Goal: Task Accomplishment & Management: Complete application form

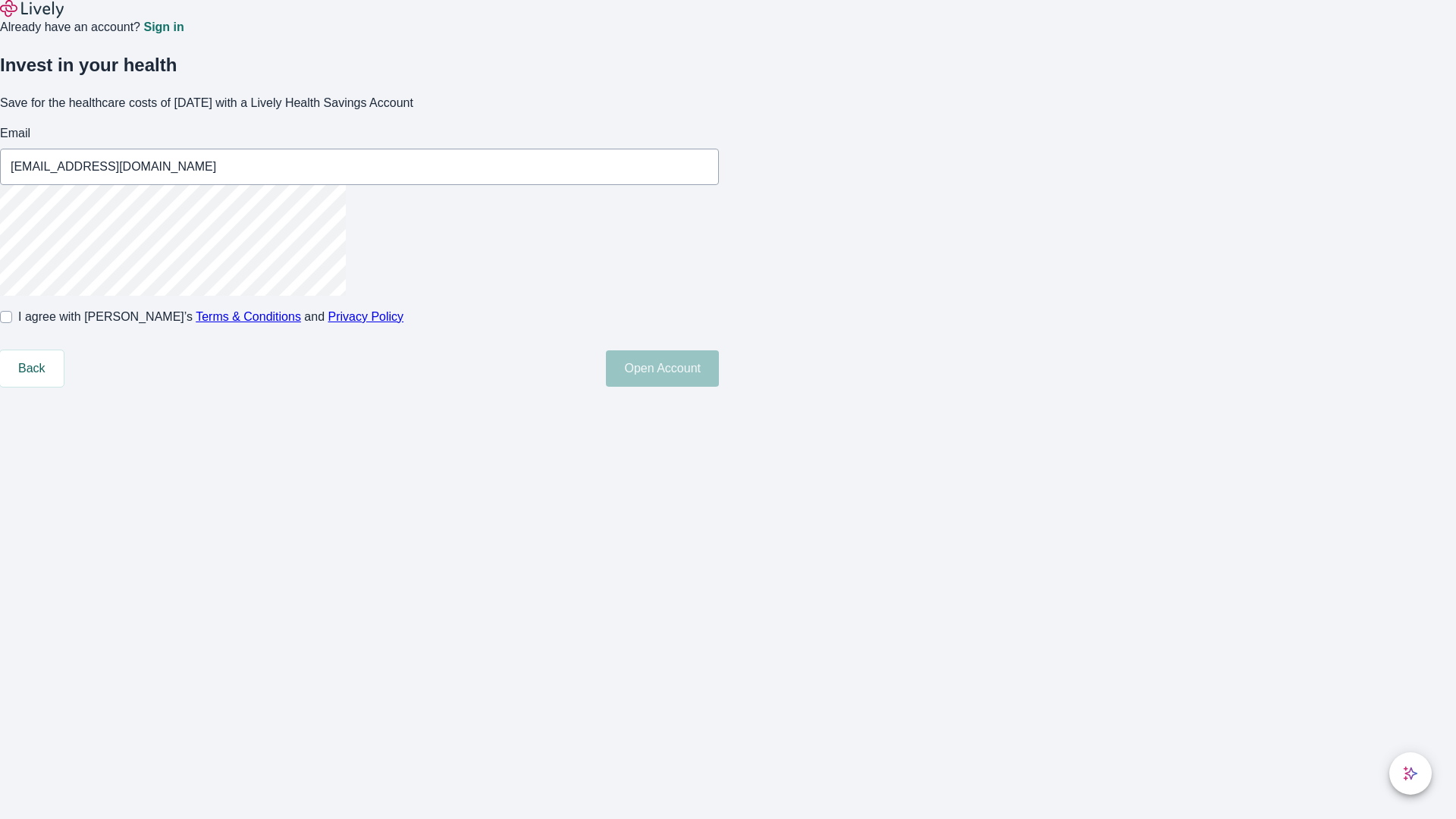
click at [12, 323] on input "I agree with Lively’s Terms & Conditions and Privacy Policy" at bounding box center [6, 317] width 12 height 12
checkbox input "true"
click at [719, 387] on button "Open Account" at bounding box center [663, 368] width 113 height 37
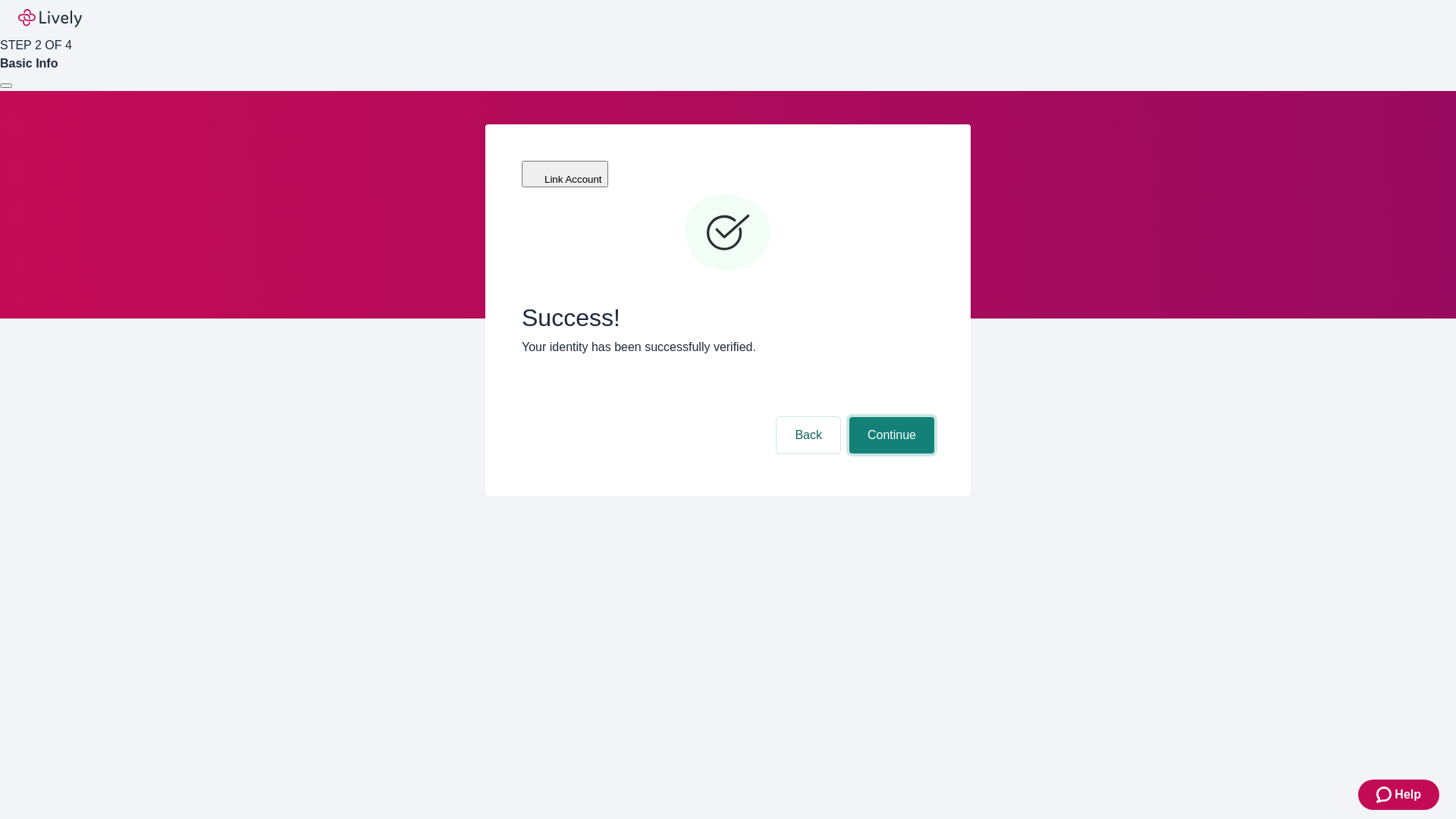
click at [889, 417] on button "Continue" at bounding box center [891, 435] width 85 height 37
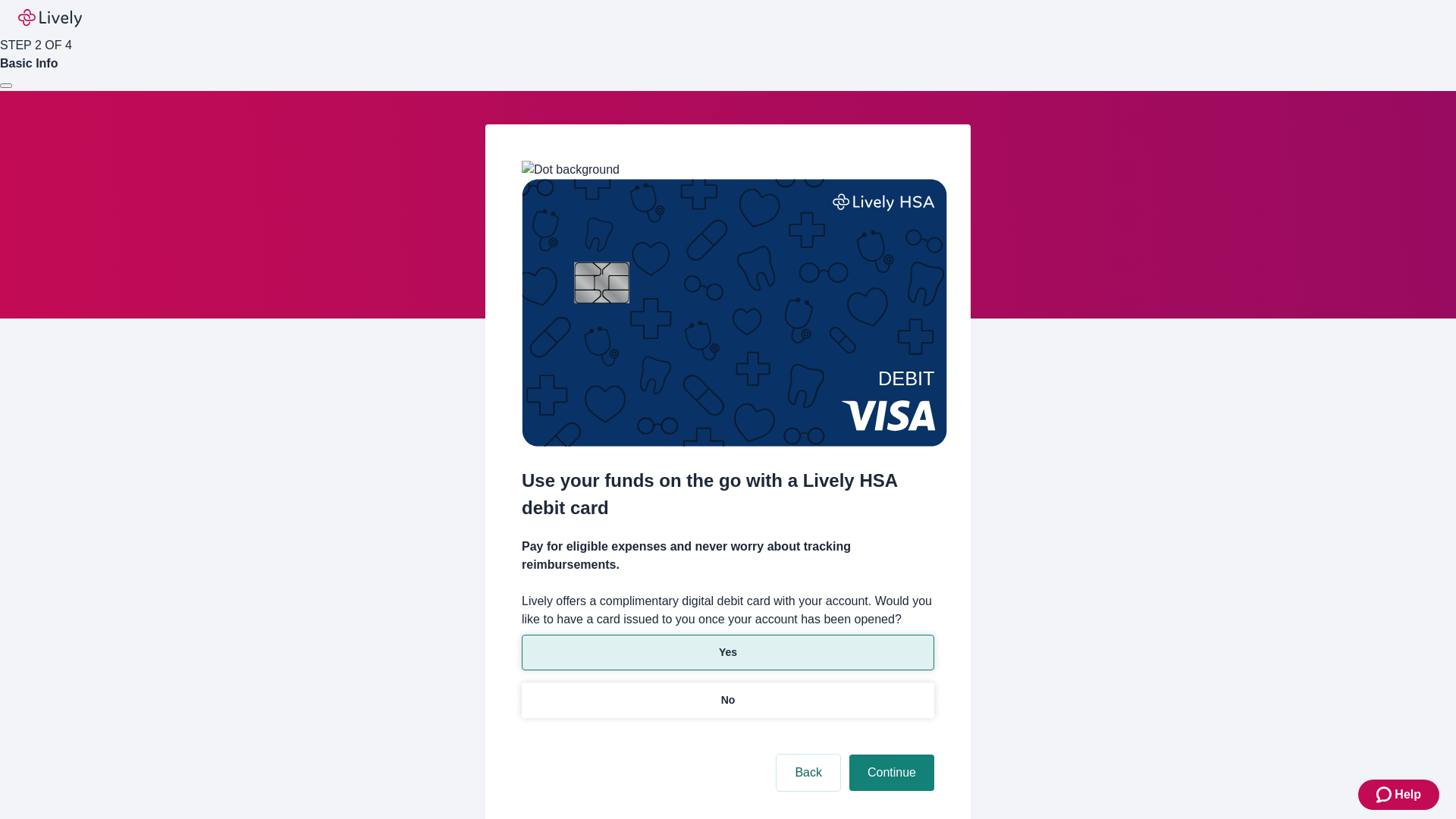
click at [728, 644] on p "Yes" at bounding box center [728, 652] width 18 height 16
click at [889, 755] on button "Continue" at bounding box center [891, 773] width 85 height 37
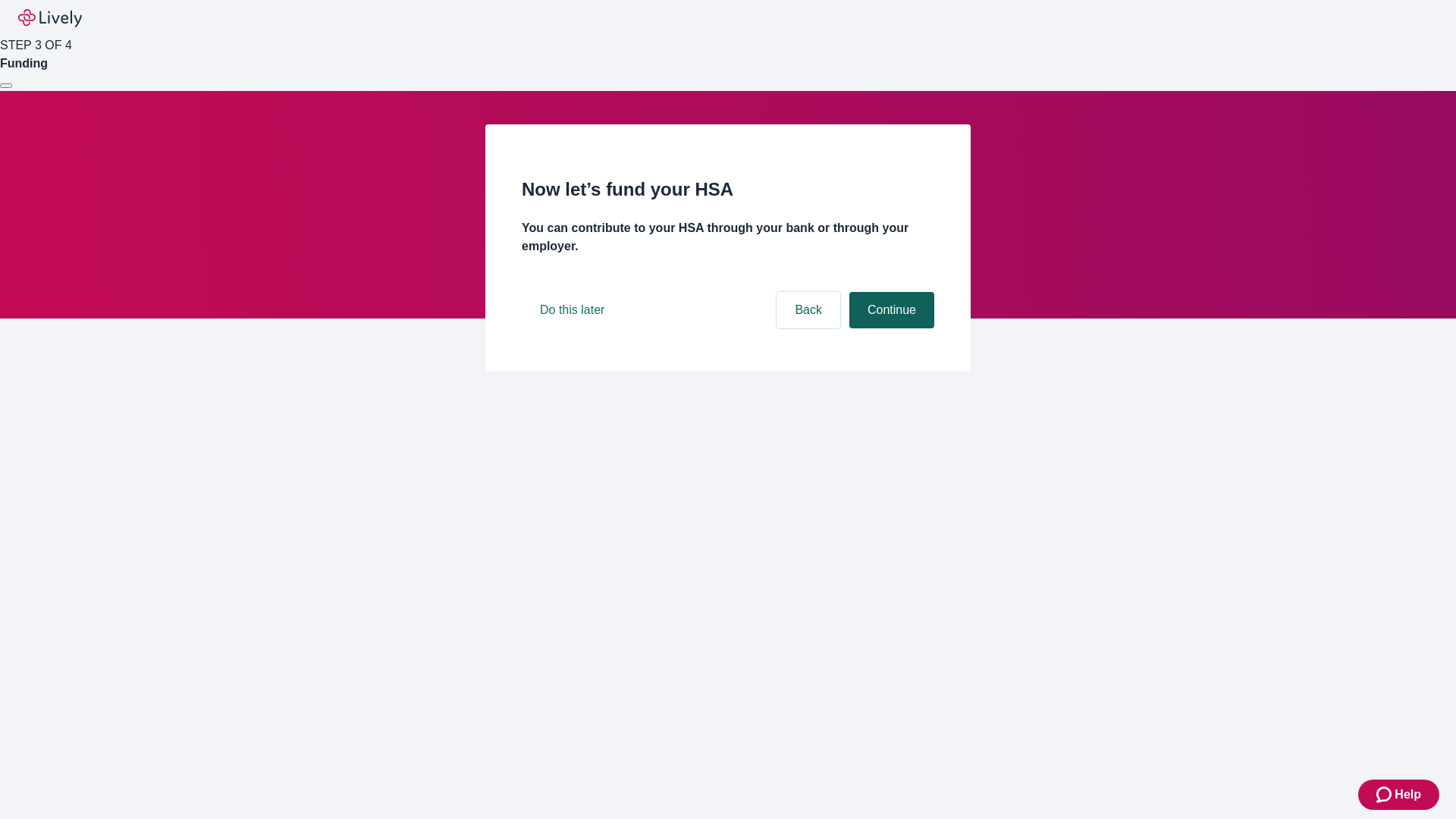
click at [889, 329] on button "Continue" at bounding box center [891, 310] width 85 height 37
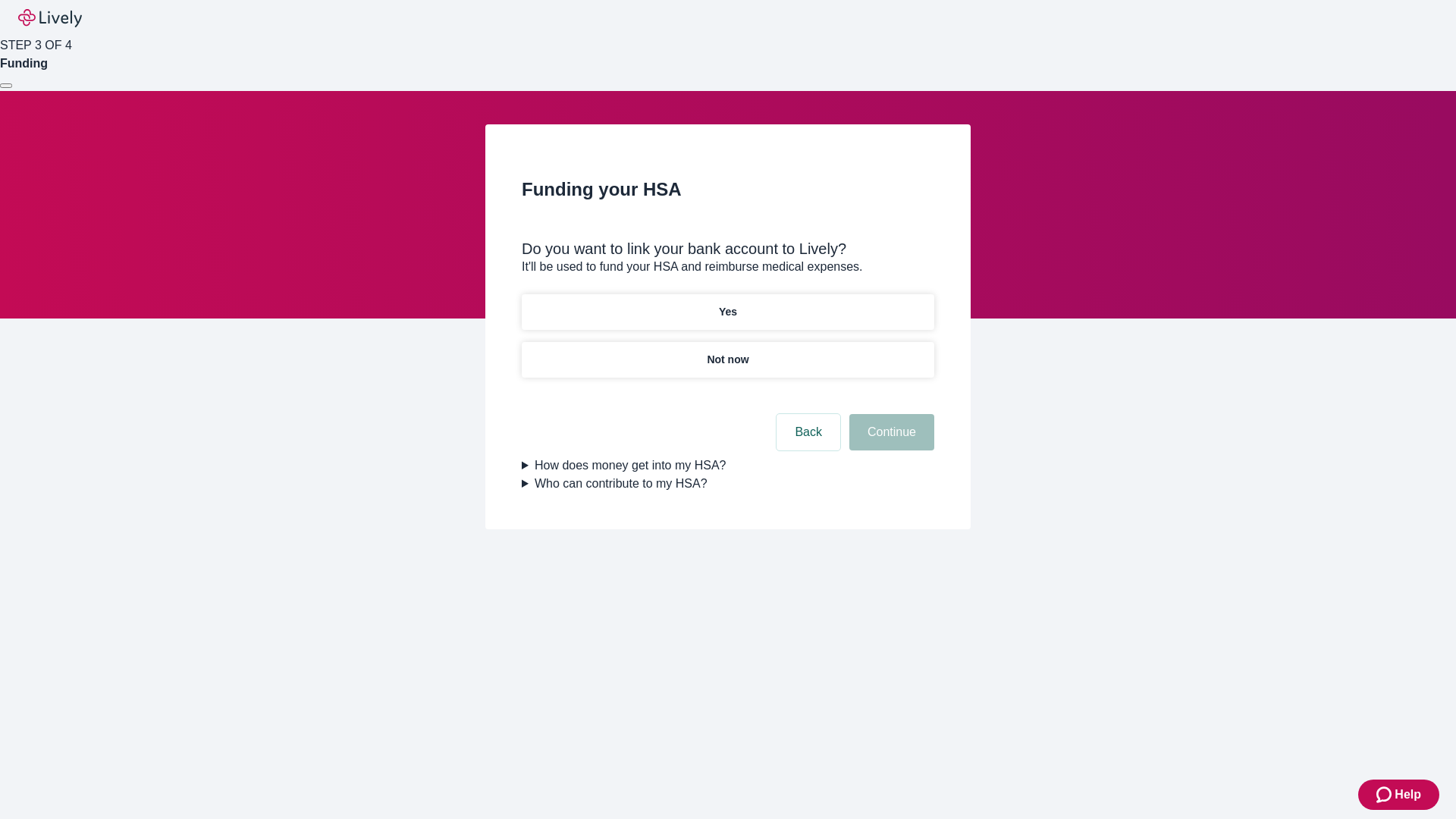
click at [728, 352] on p "Not now" at bounding box center [728, 359] width 42 height 16
click at [889, 442] on button "Continue" at bounding box center [891, 432] width 85 height 37
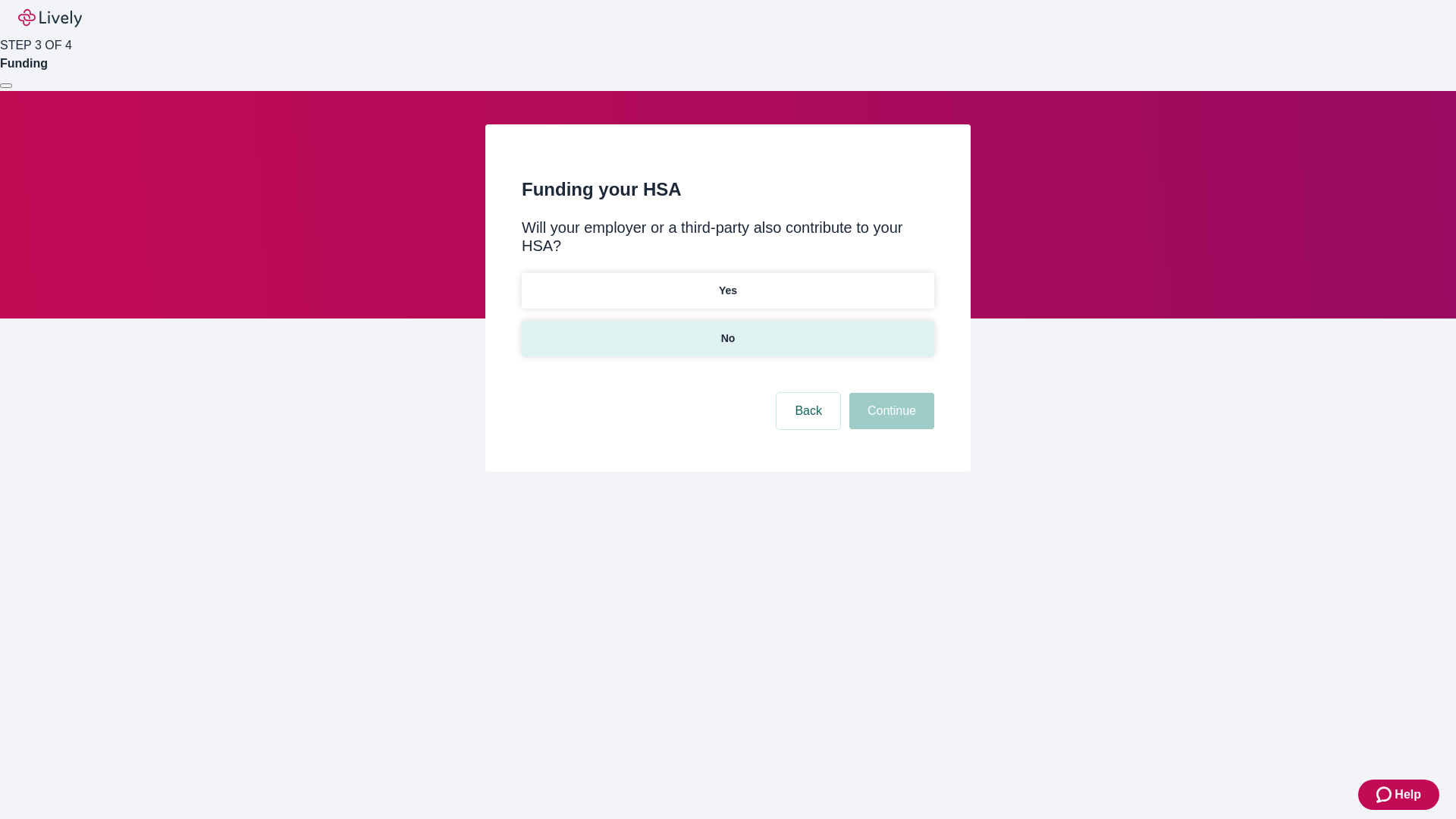
click at [728, 330] on p "No" at bounding box center [728, 338] width 15 height 16
click at [889, 393] on button "Continue" at bounding box center [891, 411] width 85 height 37
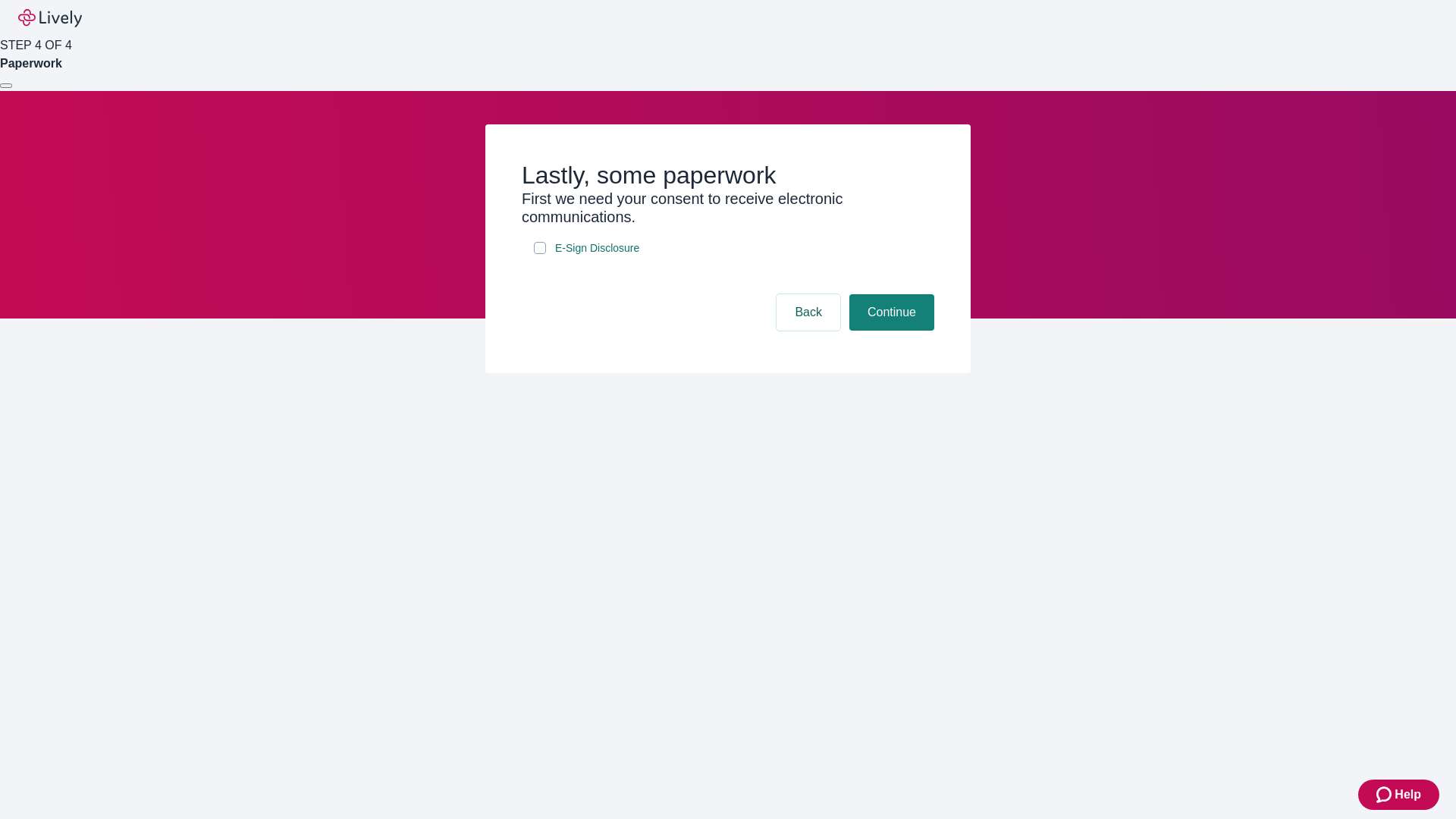
click at [540, 254] on input "E-Sign Disclosure" at bounding box center [540, 248] width 12 height 12
checkbox input "true"
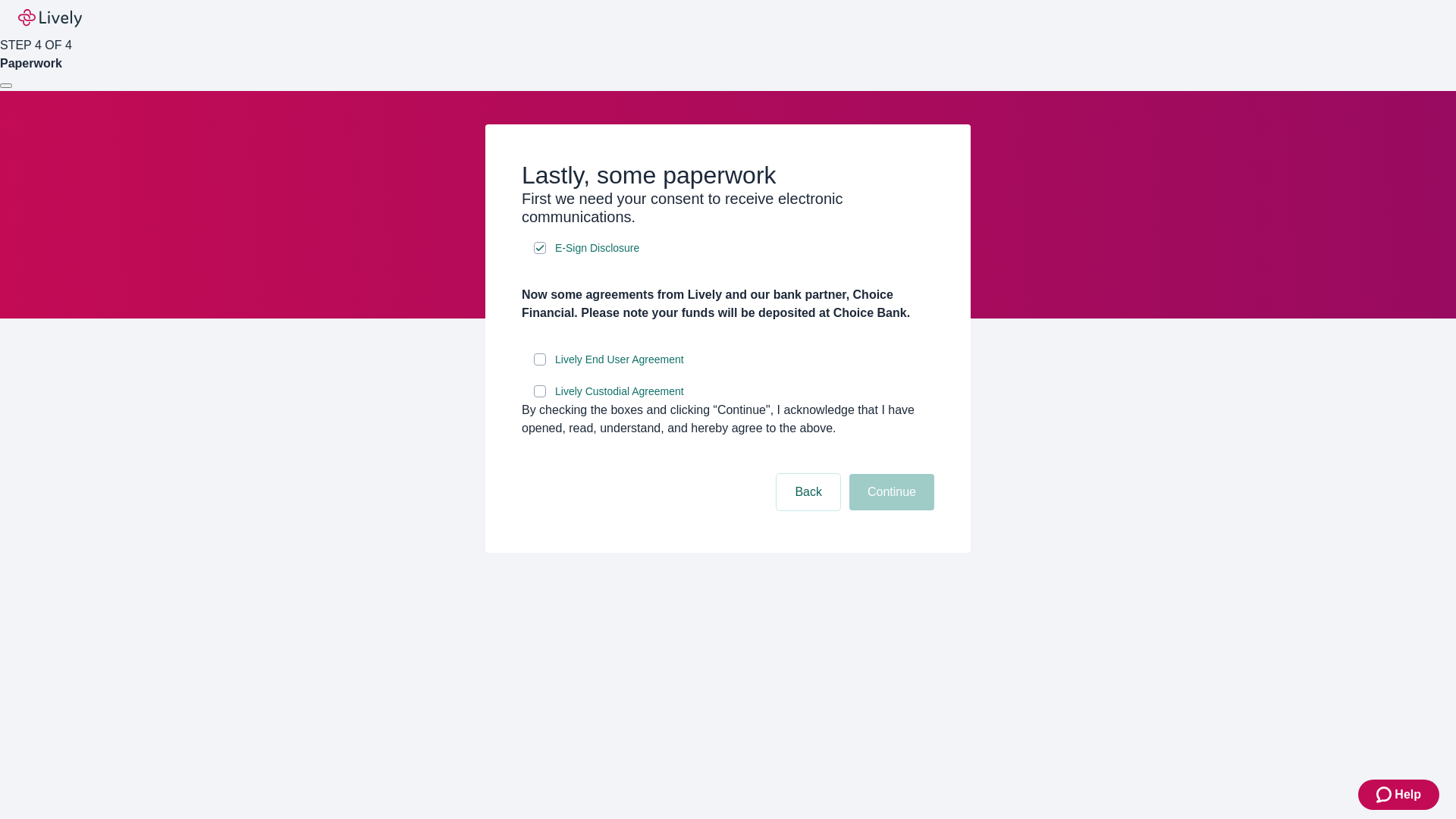
click at [540, 365] on input "Lively End User Agreement" at bounding box center [540, 359] width 12 height 12
checkbox input "true"
click at [540, 397] on input "Lively Custodial Agreement" at bounding box center [540, 391] width 12 height 12
checkbox input "true"
click at [889, 510] on button "Continue" at bounding box center [891, 492] width 85 height 37
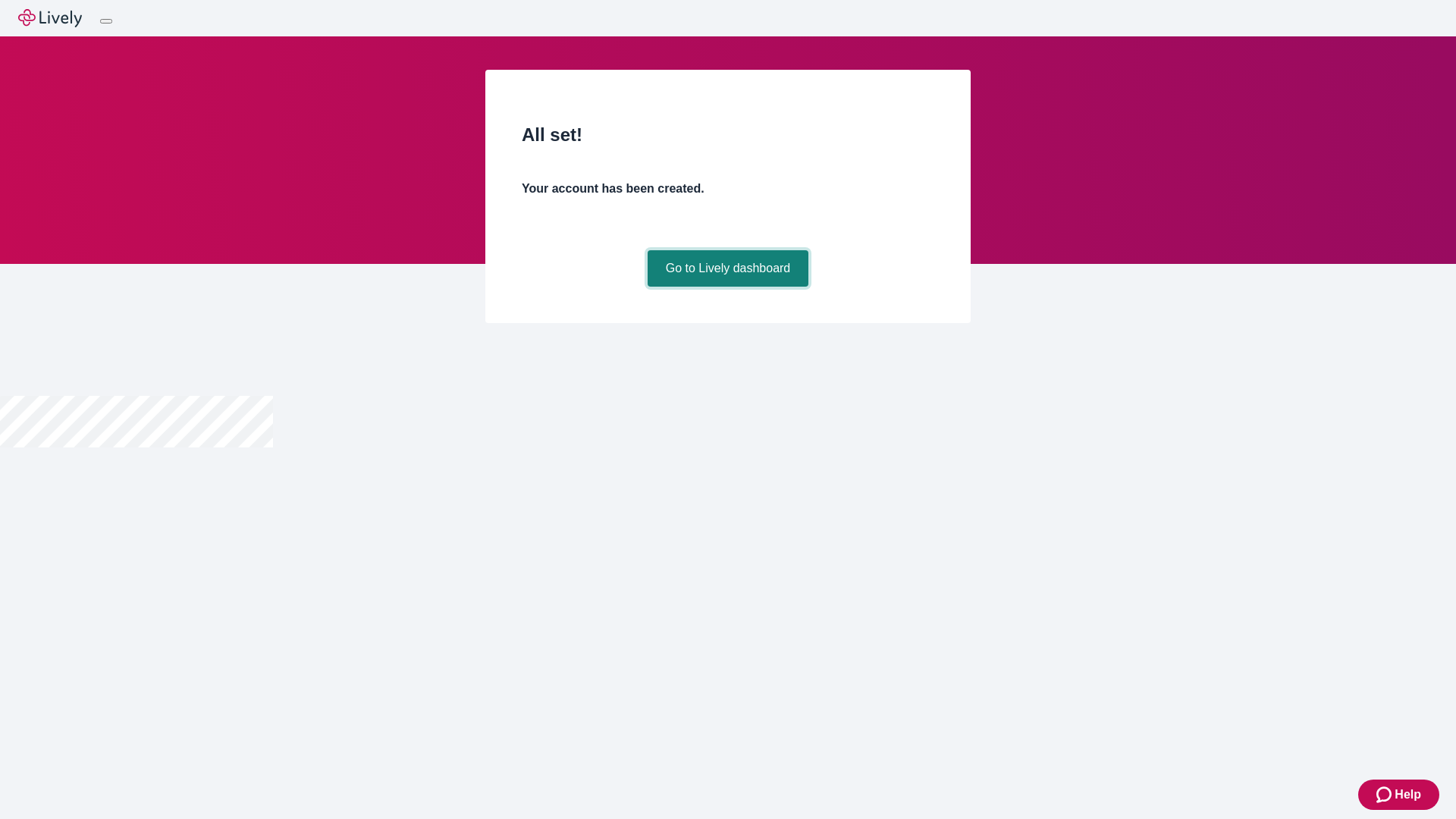
click at [728, 287] on link "Go to Lively dashboard" at bounding box center [728, 268] width 162 height 37
